Goal: Task Accomplishment & Management: Use online tool/utility

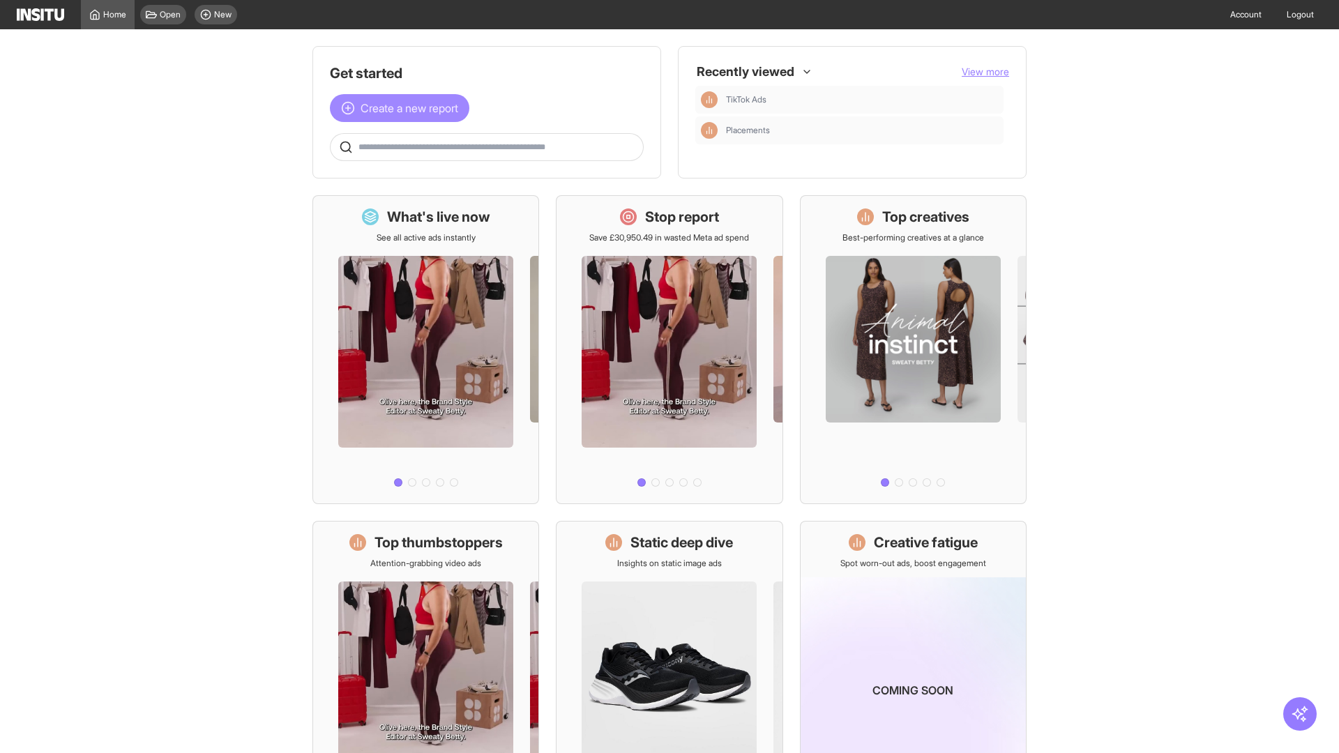
click at [403, 108] on span "Create a new report" at bounding box center [410, 108] width 98 height 17
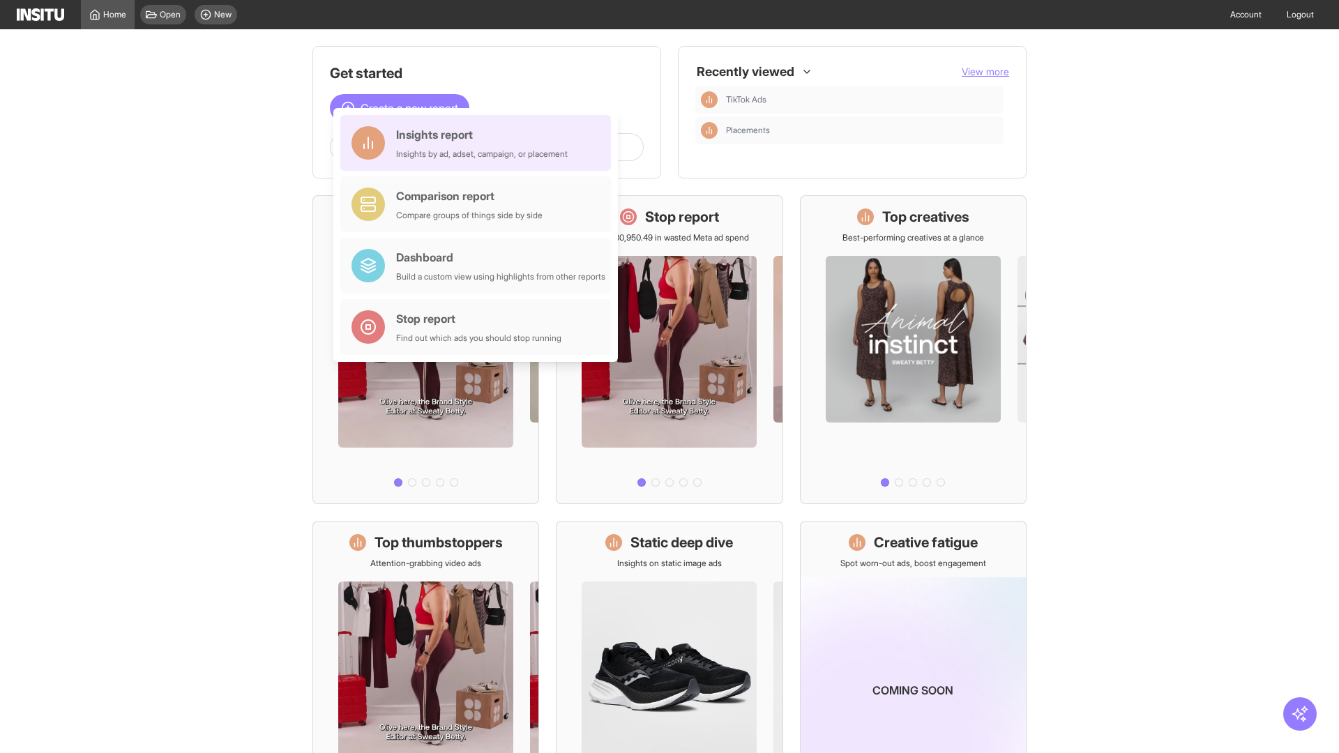
click at [479, 143] on div "Insights report Insights by ad, adset, campaign, or placement" at bounding box center [482, 142] width 172 height 33
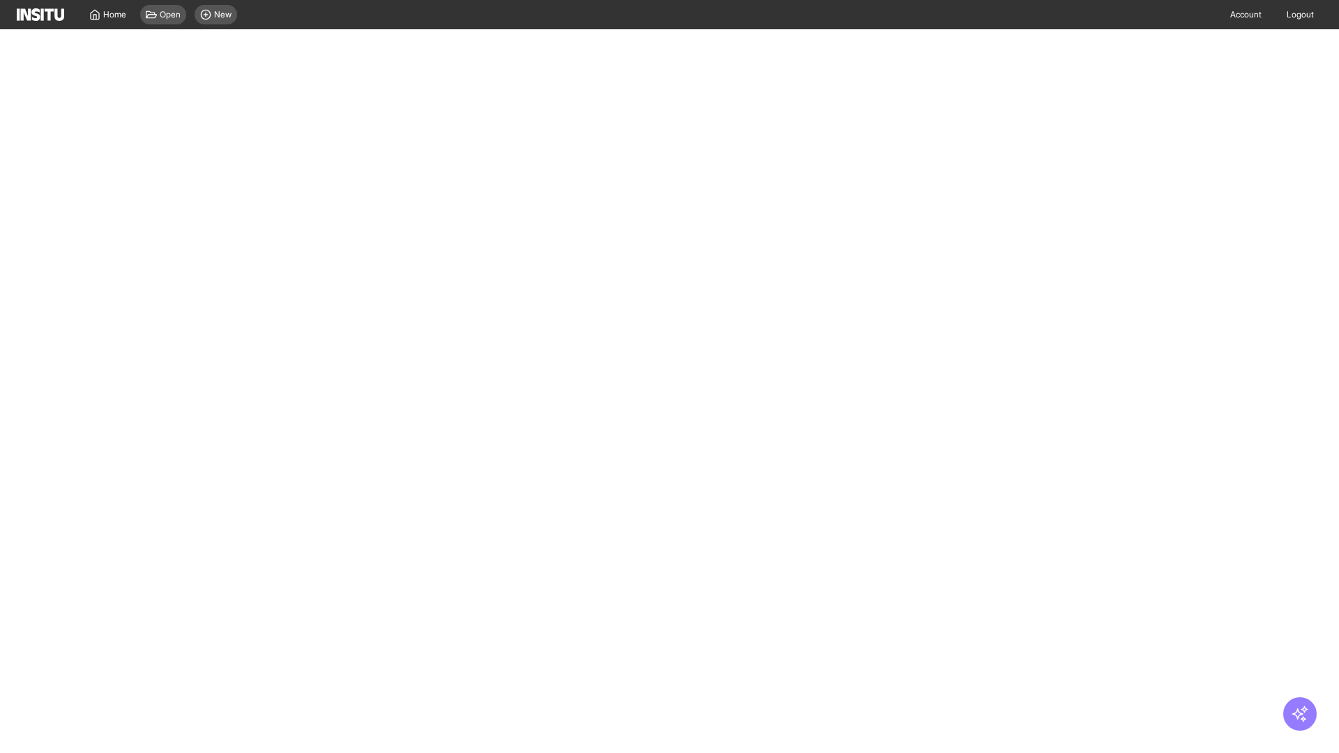
select select "**"
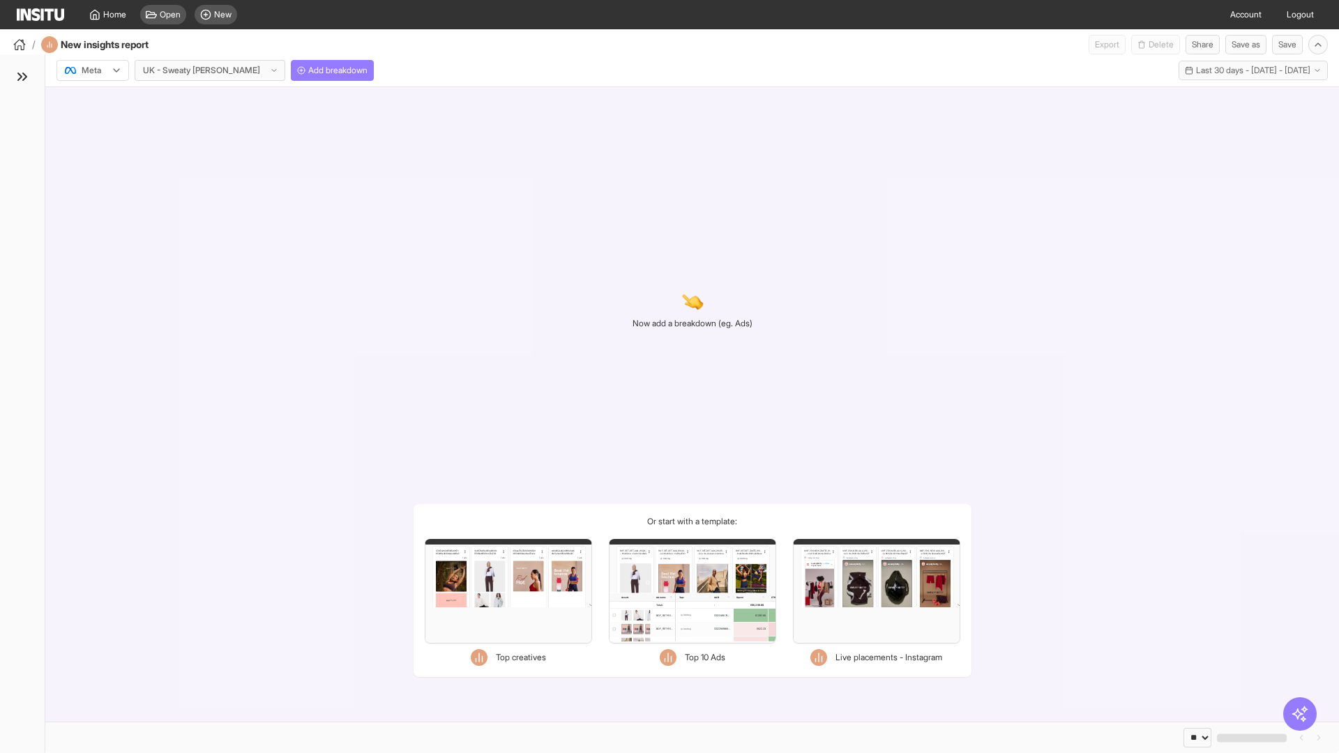
click at [93, 70] on div at bounding box center [82, 70] width 39 height 14
click at [92, 100] on span "Meta" at bounding box center [91, 100] width 19 height 13
click at [308, 70] on span "Add breakdown" at bounding box center [337, 70] width 59 height 11
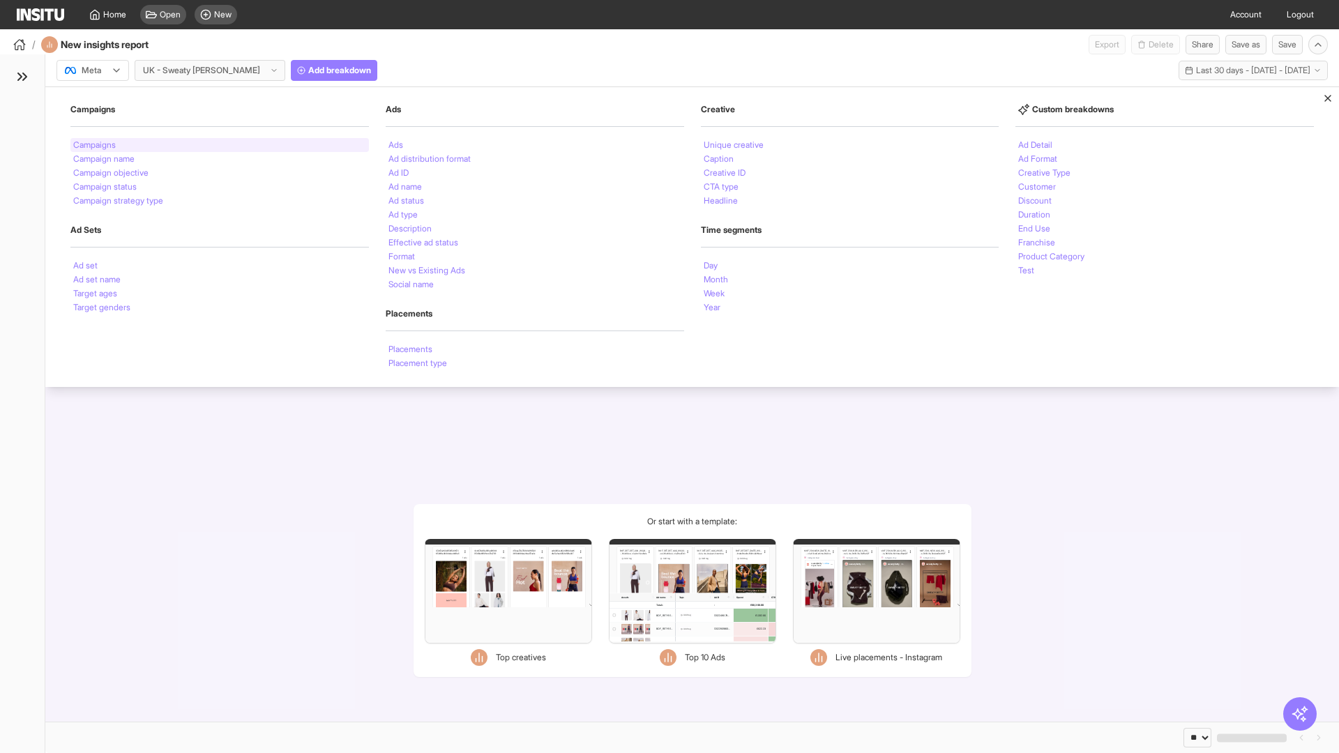
click at [96, 145] on li "Campaigns" at bounding box center [94, 145] width 43 height 8
